Goal: Task Accomplishment & Management: Manage account settings

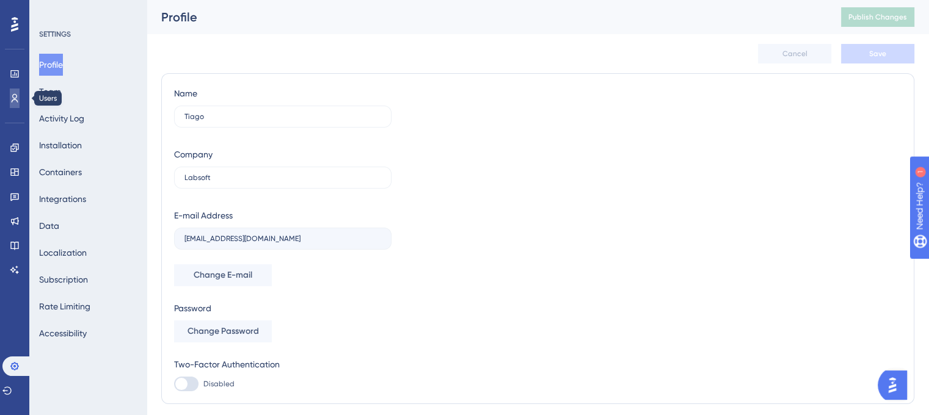
click at [16, 98] on icon at bounding box center [15, 98] width 10 height 10
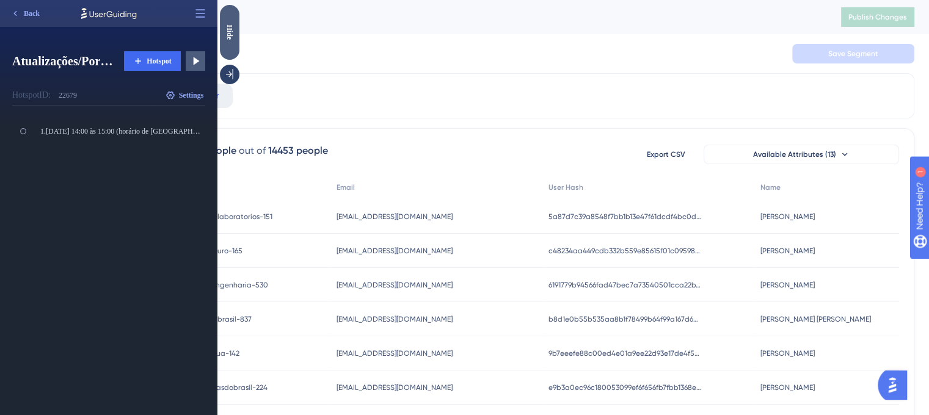
click at [233, 36] on div "Hide" at bounding box center [230, 31] width 20 height 15
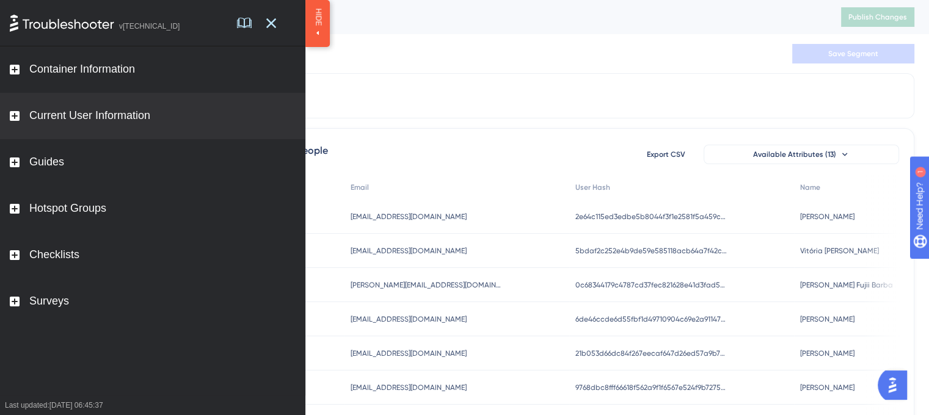
click at [57, 107] on div "Current User Information" at bounding box center [152, 116] width 305 height 46
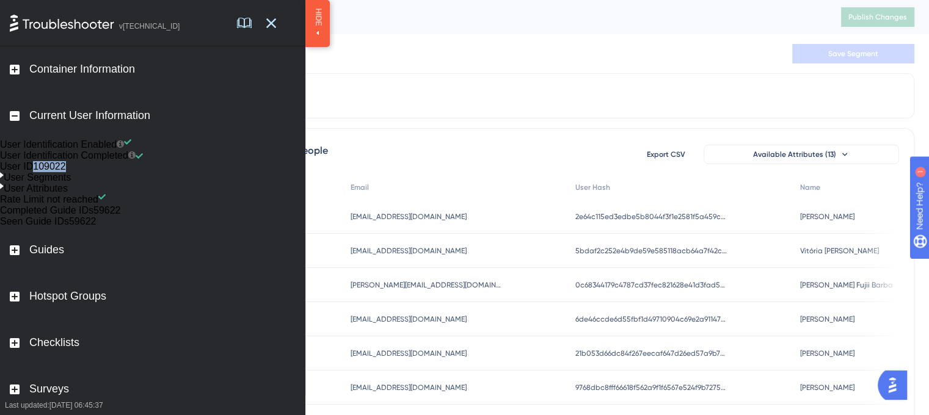
drag, startPoint x: 149, startPoint y: 191, endPoint x: 176, endPoint y: 191, distance: 26.9
click at [176, 172] on div "User ID 109022" at bounding box center [152, 166] width 305 height 11
click at [278, 20] on div at bounding box center [266, 23] width 59 height 46
click at [249, 23] on icon at bounding box center [244, 23] width 10 height 10
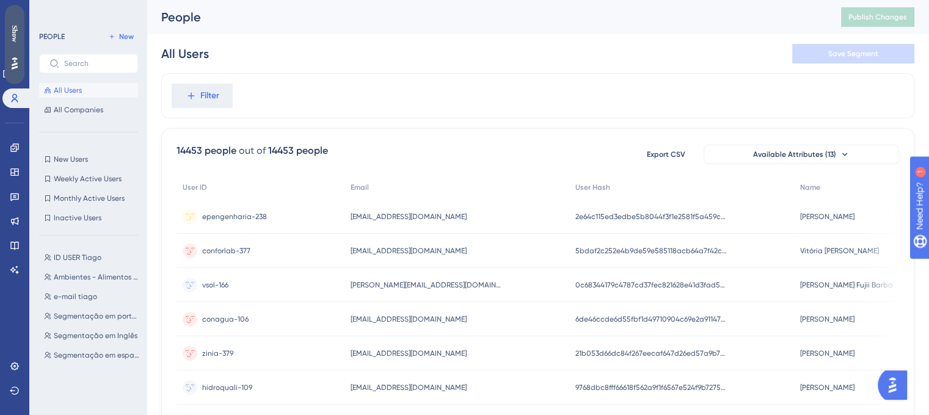
click at [12, 21] on div "Show" at bounding box center [15, 44] width 20 height 79
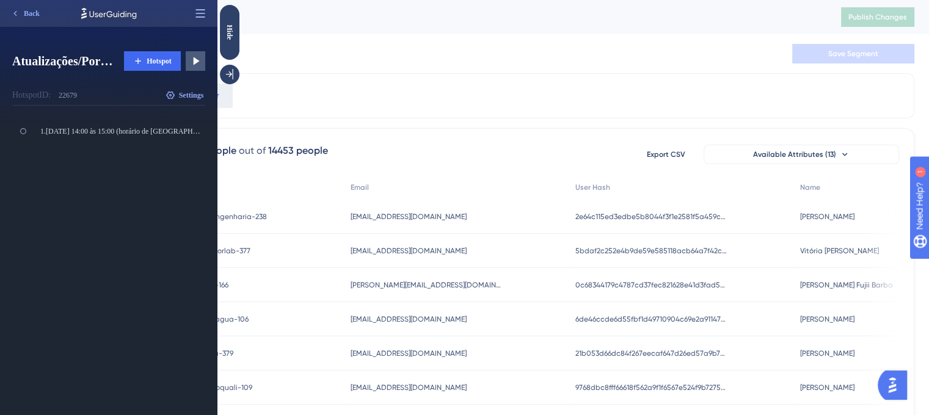
click at [207, 12] on button at bounding box center [201, 14] width 20 height 20
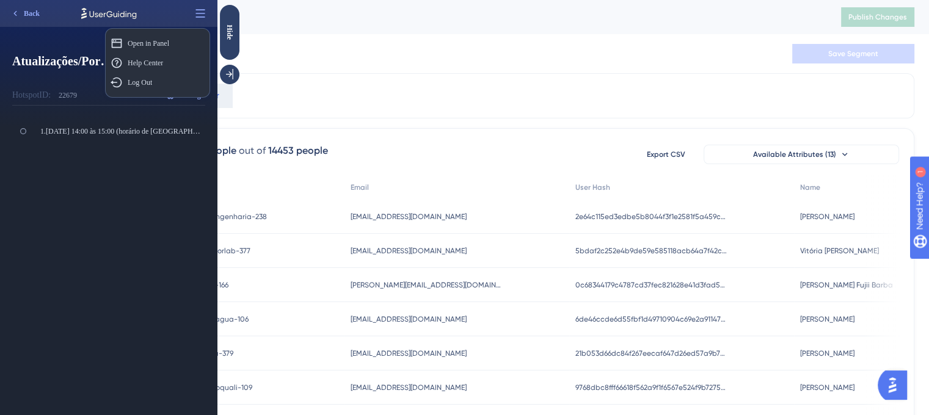
click at [295, 12] on div "People" at bounding box center [485, 17] width 649 height 17
